Goal: Transaction & Acquisition: Book appointment/travel/reservation

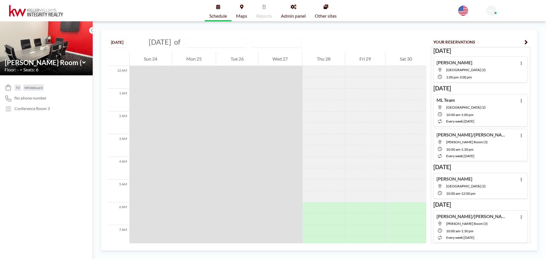
scroll to position [182, 0]
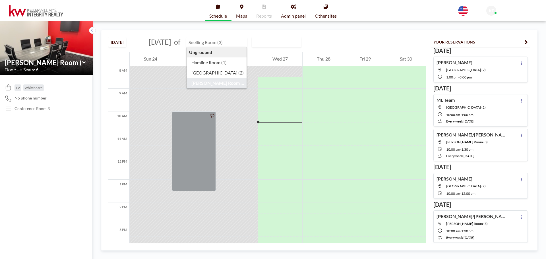
click at [232, 42] on input "text" at bounding box center [213, 42] width 55 height 9
type input "Hamline Room (1)"
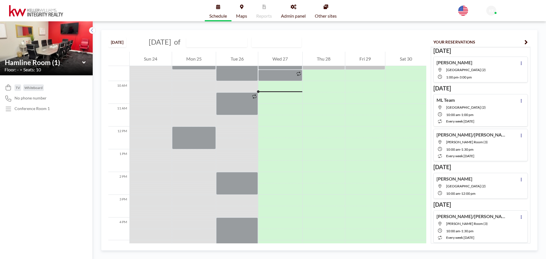
scroll to position [216, 0]
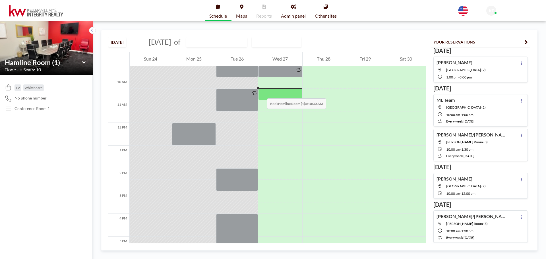
click at [261, 93] on div at bounding box center [280, 94] width 44 height 11
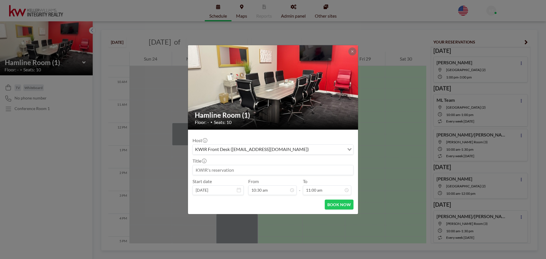
click at [244, 171] on input at bounding box center [273, 170] width 160 height 10
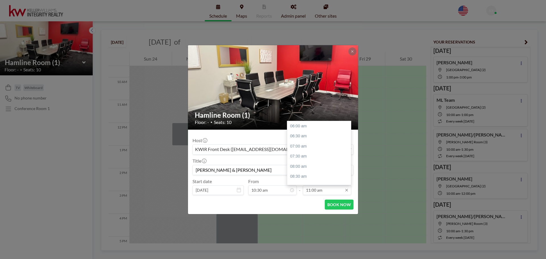
scroll to position [101, 0]
type input "[PERSON_NAME] & [PERSON_NAME]"
click at [307, 146] on div "12:00 pm" at bounding box center [320, 146] width 66 height 10
type input "12:00 pm"
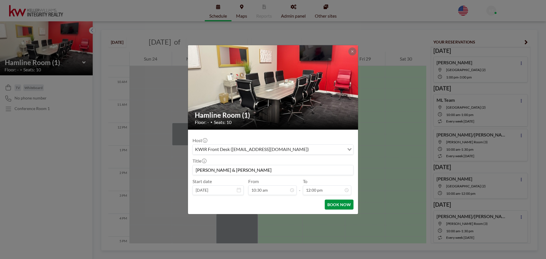
scroll to position [121, 0]
click at [335, 204] on button "BOOK NOW" at bounding box center [339, 204] width 29 height 10
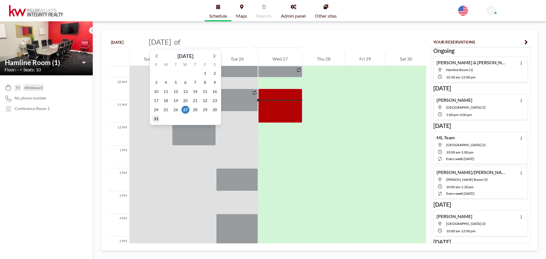
click at [155, 118] on span "31" at bounding box center [156, 119] width 8 height 8
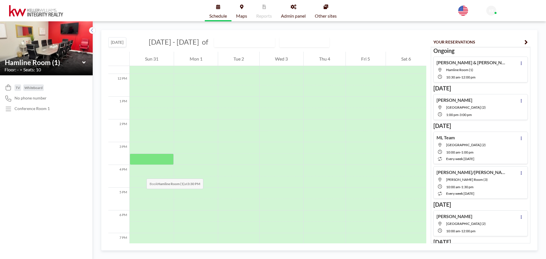
scroll to position [284, 0]
click at [141, 173] on div at bounding box center [152, 173] width 44 height 11
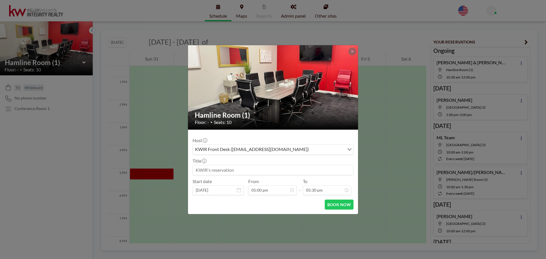
click at [241, 171] on input at bounding box center [273, 170] width 160 height 10
click at [352, 51] on icon at bounding box center [352, 51] width 2 height 2
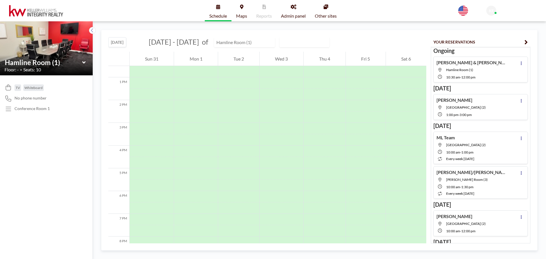
click at [233, 43] on input "text" at bounding box center [241, 42] width 55 height 9
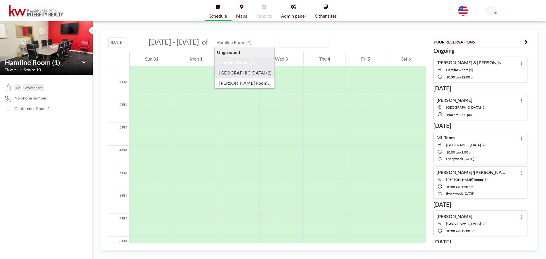
type input "[GEOGRAPHIC_DATA] (2)"
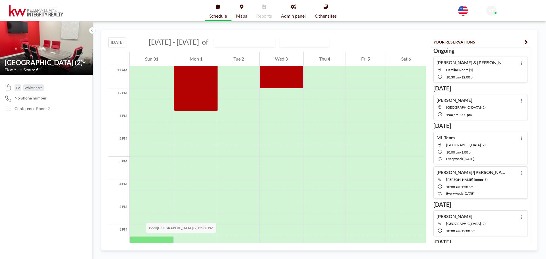
scroll to position [284, 0]
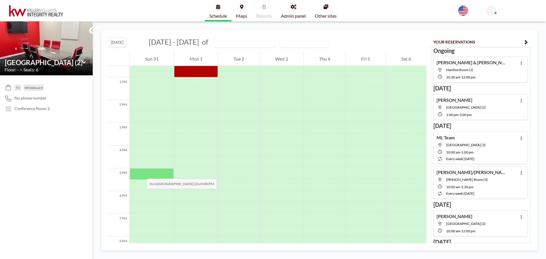
click at [141, 173] on div at bounding box center [152, 173] width 44 height 11
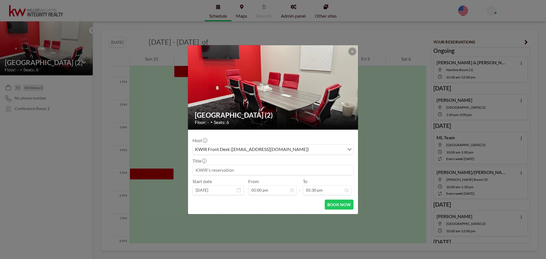
click at [217, 169] on input at bounding box center [273, 170] width 160 height 10
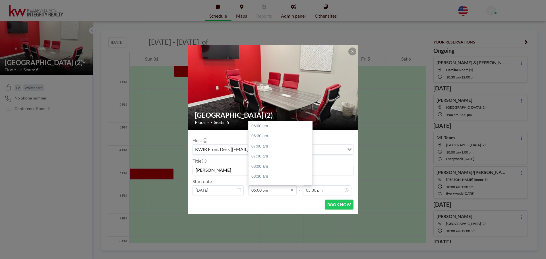
scroll to position [223, 0]
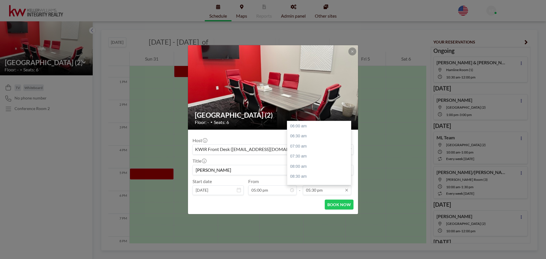
type input "[PERSON_NAME]"
click at [319, 189] on input "05:30 pm" at bounding box center [327, 190] width 48 height 10
click at [318, 154] on div "07:00 pm" at bounding box center [320, 156] width 66 height 10
type input "07:00 pm"
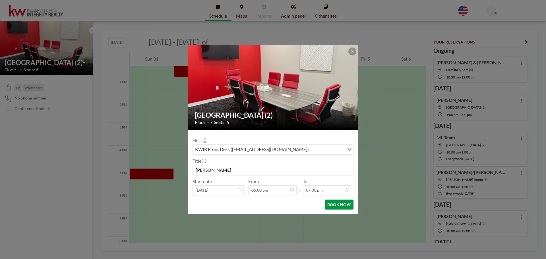
click at [333, 203] on button "BOOK NOW" at bounding box center [339, 204] width 29 height 10
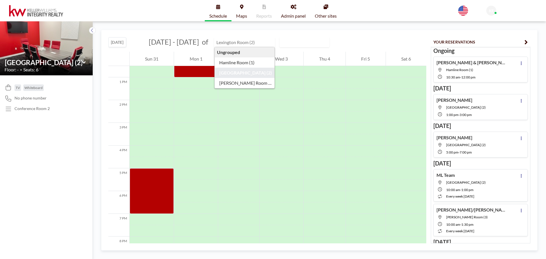
click at [241, 43] on input "text" at bounding box center [241, 42] width 55 height 9
type input "[PERSON_NAME] Room (3)"
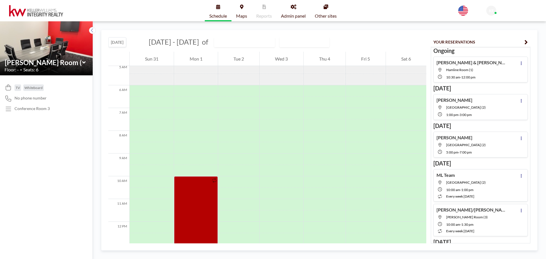
scroll to position [171, 0]
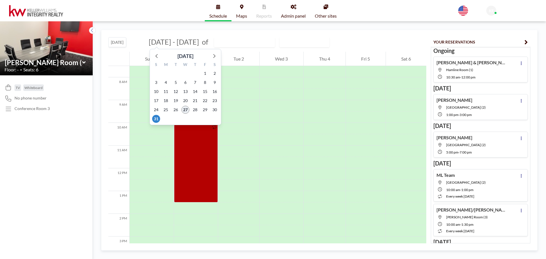
click at [185, 109] on span "27" at bounding box center [185, 110] width 8 height 8
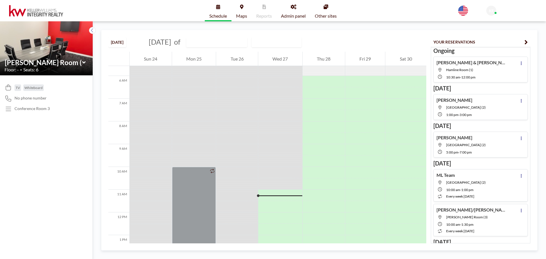
scroll to position [239, 0]
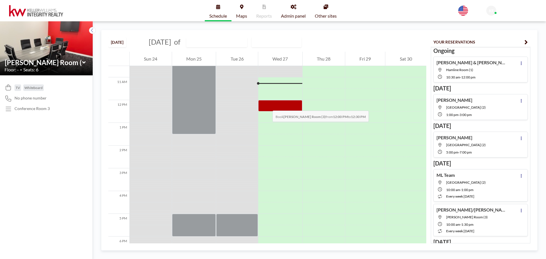
click at [267, 105] on div at bounding box center [280, 105] width 44 height 11
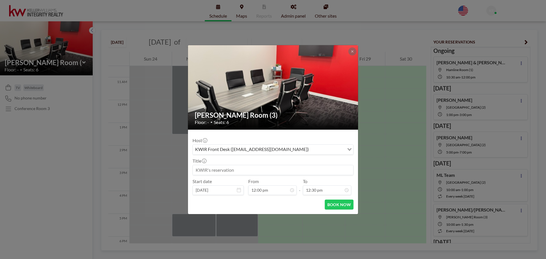
click at [248, 168] on input at bounding box center [273, 170] width 160 height 10
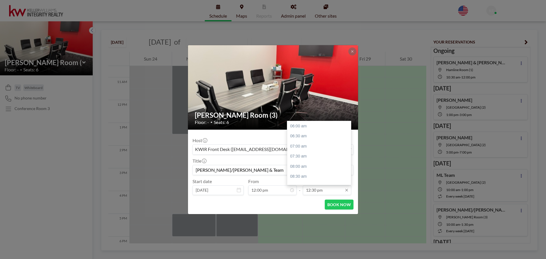
scroll to position [132, 0]
type input "[PERSON_NAME]/[PERSON_NAME] & Team"
click at [317, 194] on input "12:30 pm" at bounding box center [327, 190] width 48 height 10
click at [310, 157] on div "02:00 pm" at bounding box center [320, 156] width 66 height 10
type input "02:00 pm"
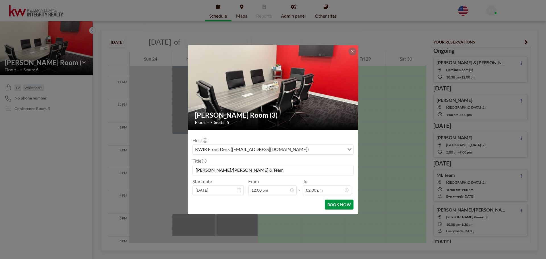
click at [333, 206] on button "BOOK NOW" at bounding box center [339, 204] width 29 height 10
